Goal: Information Seeking & Learning: Learn about a topic

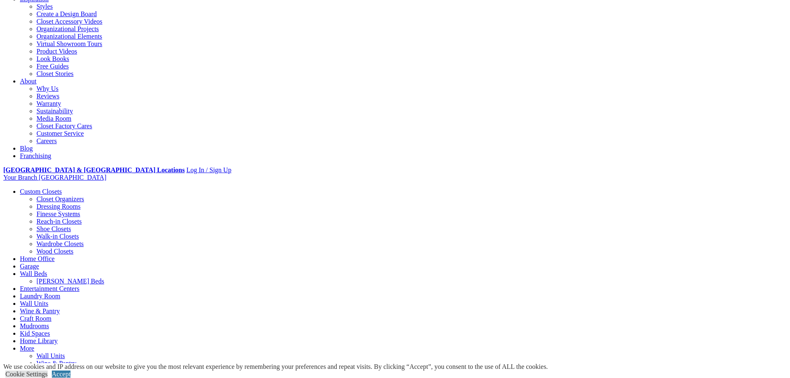
scroll to position [166, 0]
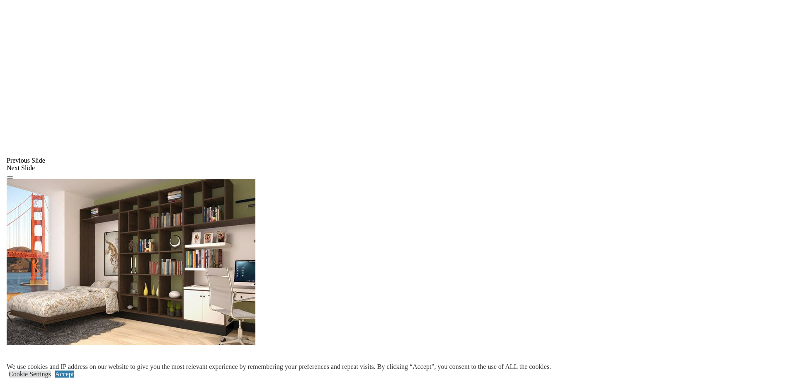
scroll to position [942, 0]
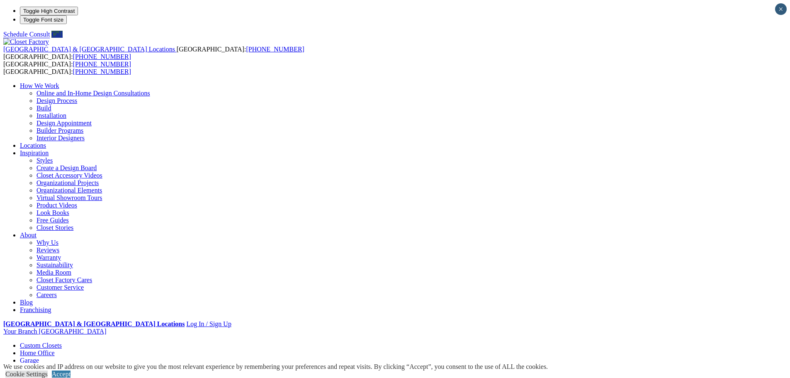
click at [104, 371] on link "[PERSON_NAME] Beds" at bounding box center [70, 374] width 68 height 7
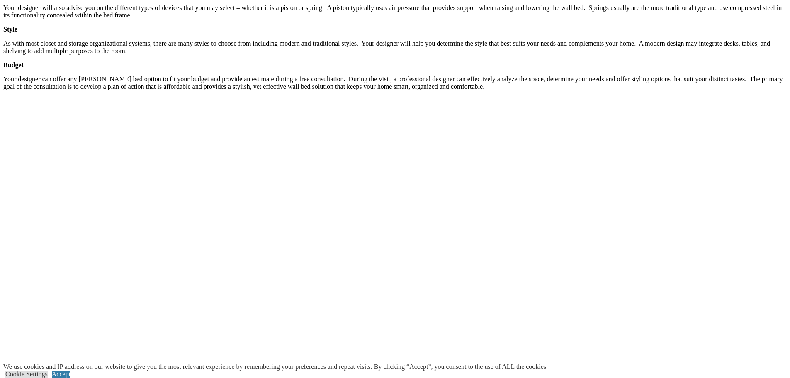
scroll to position [1409, 0]
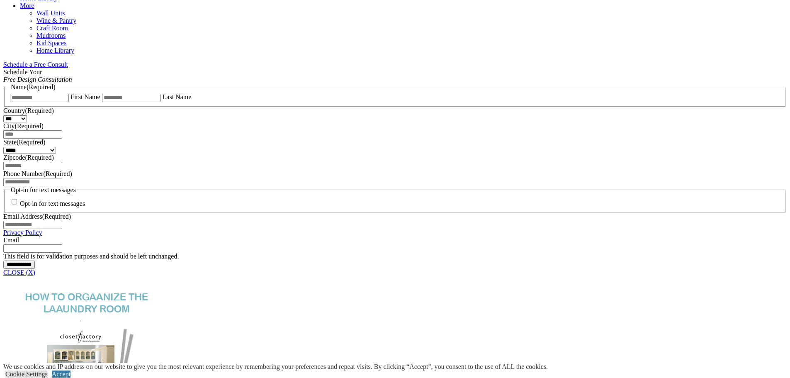
scroll to position [539, 0]
